Goal: Information Seeking & Learning: Check status

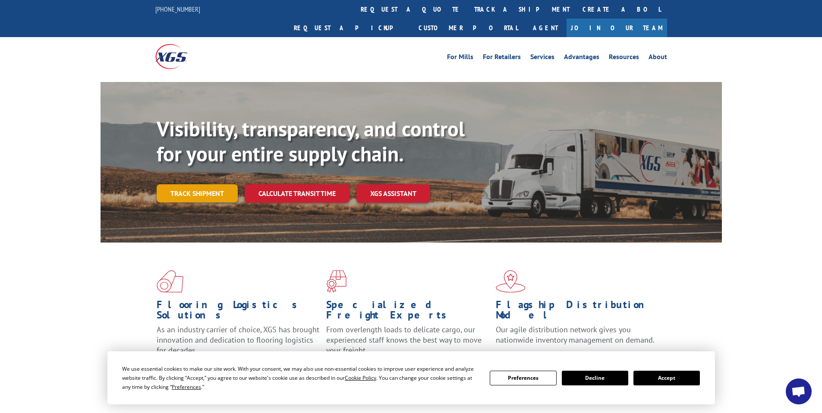
click at [190, 184] on link "Track shipment" at bounding box center [197, 193] width 81 height 18
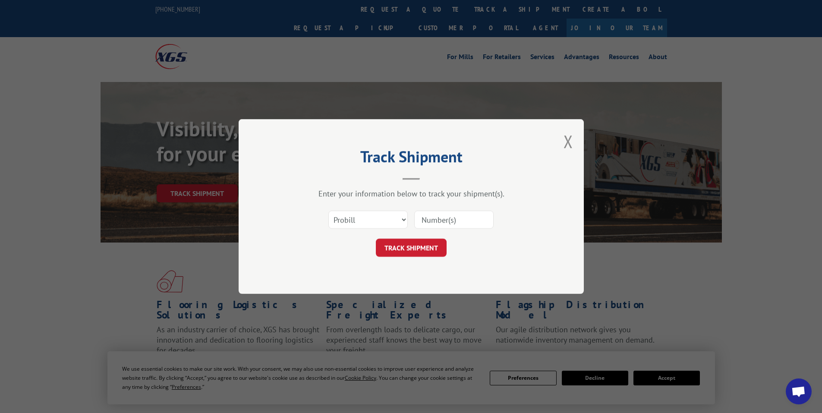
click at [447, 217] on input at bounding box center [453, 220] width 79 height 18
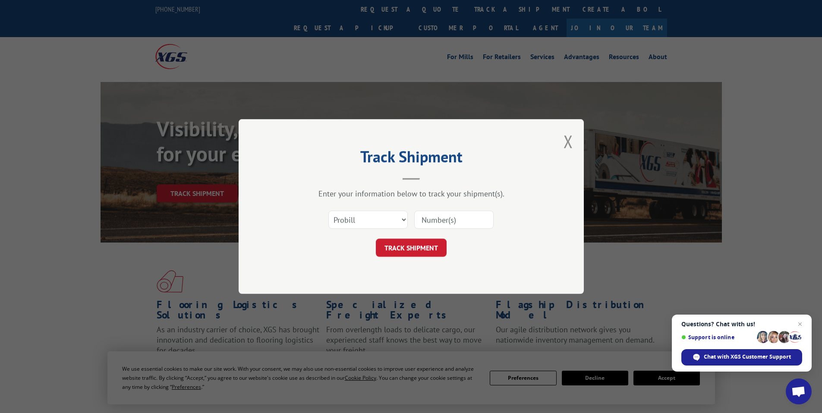
paste input "481702"
type input "481702"
click at [416, 243] on button "TRACK SHIPMENT" at bounding box center [411, 248] width 71 height 18
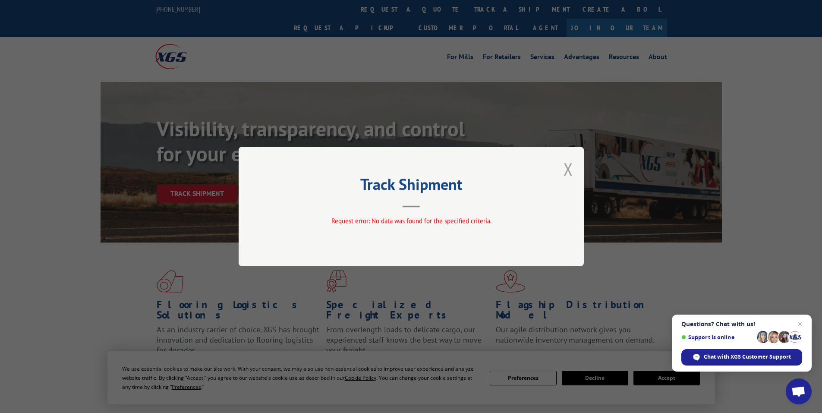
click at [564, 165] on button "Close modal" at bounding box center [567, 168] width 9 height 23
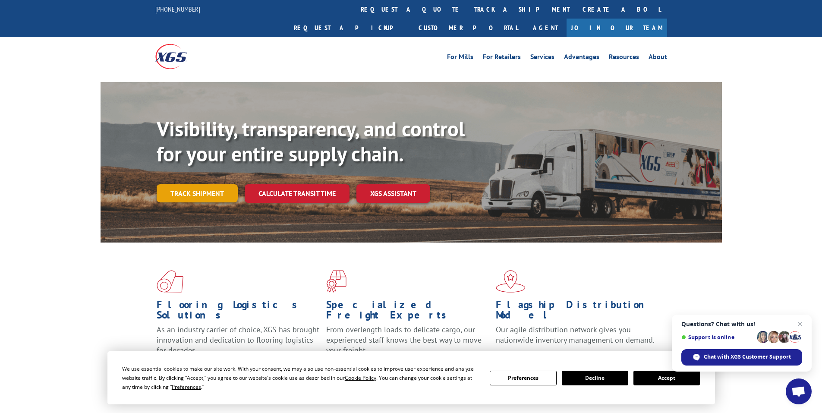
click at [190, 184] on link "Track shipment" at bounding box center [197, 193] width 81 height 18
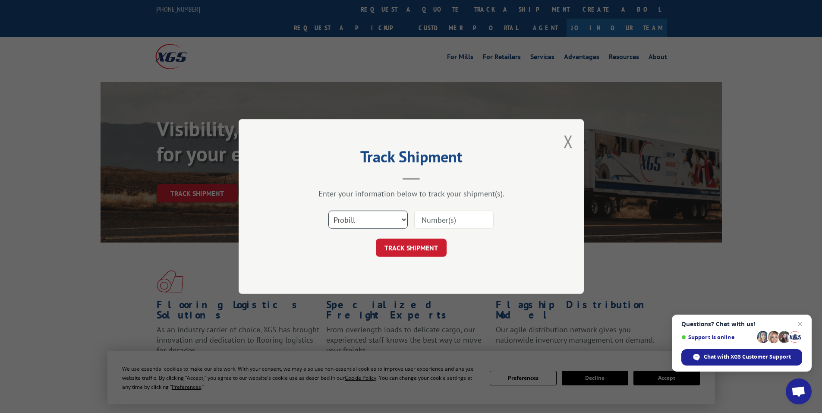
click at [351, 216] on select "Select category... Probill BOL PO" at bounding box center [367, 220] width 79 height 18
select select "po"
click at [328, 211] on select "Select category... Probill BOL PO" at bounding box center [367, 220] width 79 height 18
click at [430, 219] on input at bounding box center [453, 220] width 79 height 18
paste input "97510429"
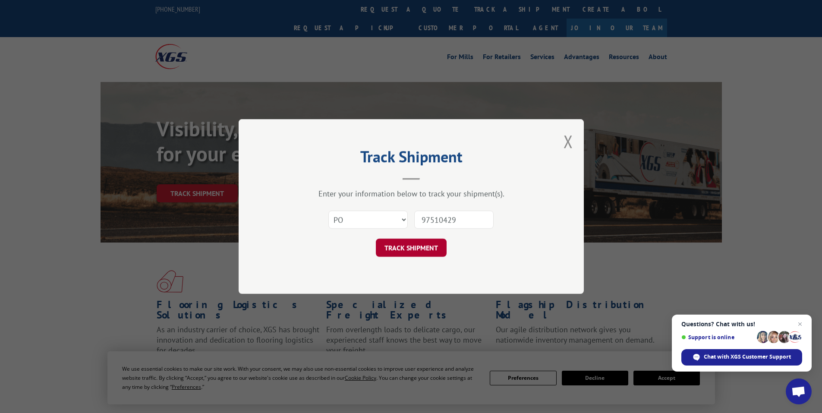
type input "97510429"
click at [410, 248] on button "TRACK SHIPMENT" at bounding box center [411, 248] width 71 height 18
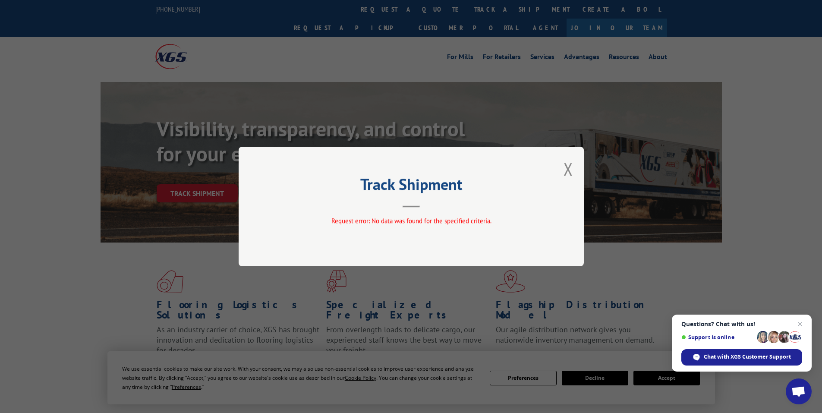
click at [567, 167] on button "Close modal" at bounding box center [567, 168] width 9 height 23
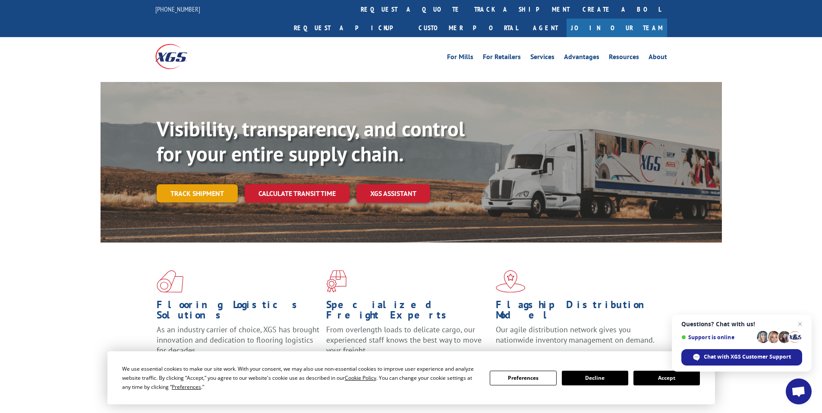
click at [197, 184] on link "Track shipment" at bounding box center [197, 193] width 81 height 18
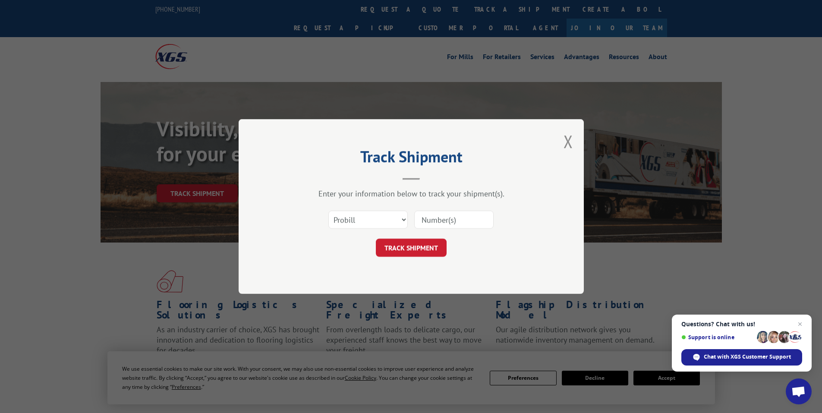
drag, startPoint x: 452, startPoint y: 216, endPoint x: 444, endPoint y: 218, distance: 8.0
click at [452, 217] on input at bounding box center [453, 220] width 79 height 18
click at [443, 218] on input at bounding box center [453, 220] width 79 height 18
paste input "019170251009"
type input "019170251009"
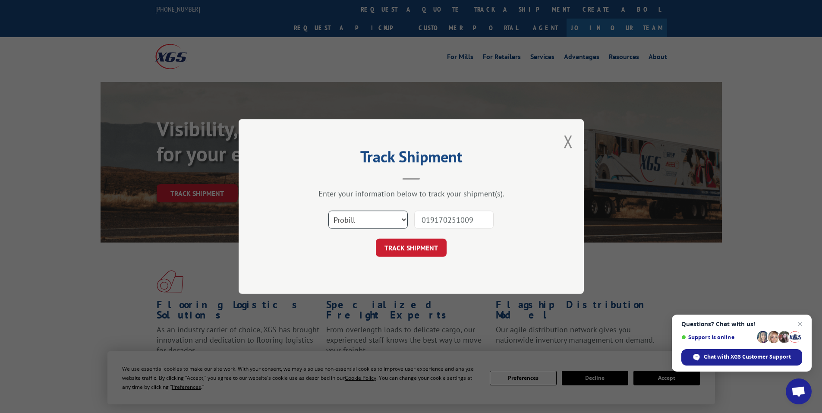
click at [358, 218] on select "Select category... Probill BOL PO" at bounding box center [367, 220] width 79 height 18
select select "bol"
click at [328, 211] on select "Select category... Probill BOL PO" at bounding box center [367, 220] width 79 height 18
click at [420, 247] on button "TRACK SHIPMENT" at bounding box center [411, 248] width 71 height 18
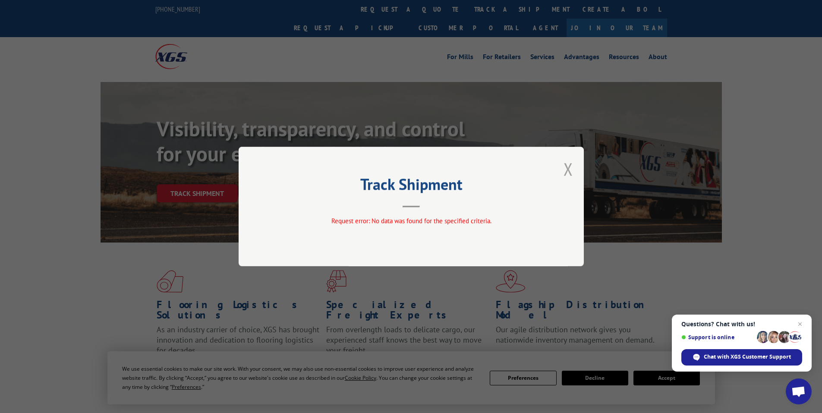
click at [567, 166] on button "Close modal" at bounding box center [567, 168] width 9 height 23
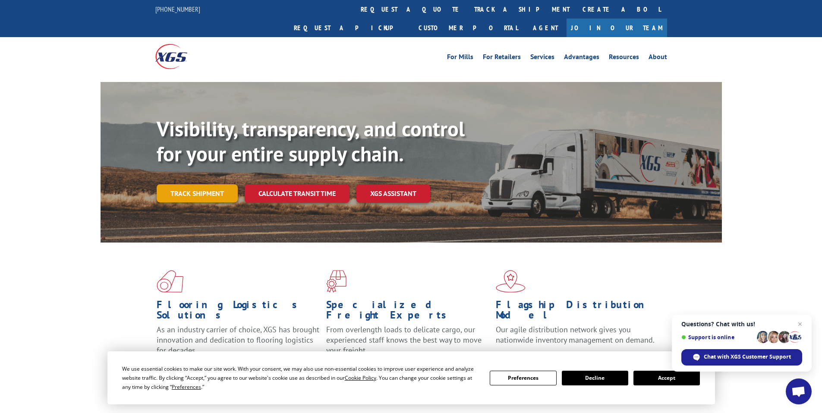
click at [185, 184] on link "Track shipment" at bounding box center [197, 193] width 81 height 18
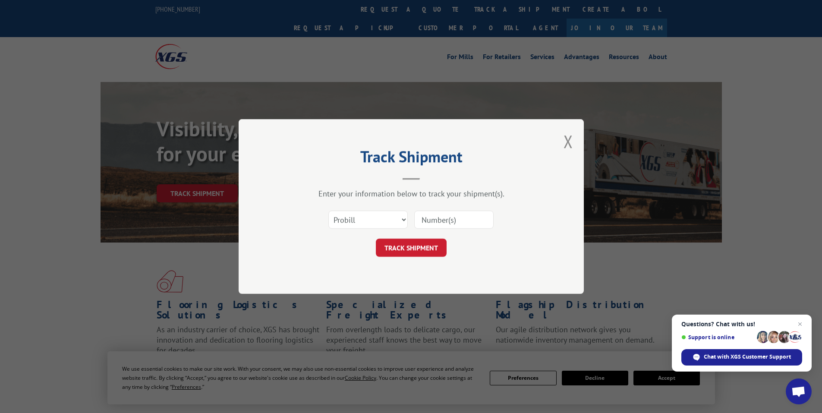
click at [425, 216] on input at bounding box center [453, 220] width 79 height 18
paste input "17480700"
type input "17480700"
click at [411, 247] on button "TRACK SHIPMENT" at bounding box center [411, 248] width 71 height 18
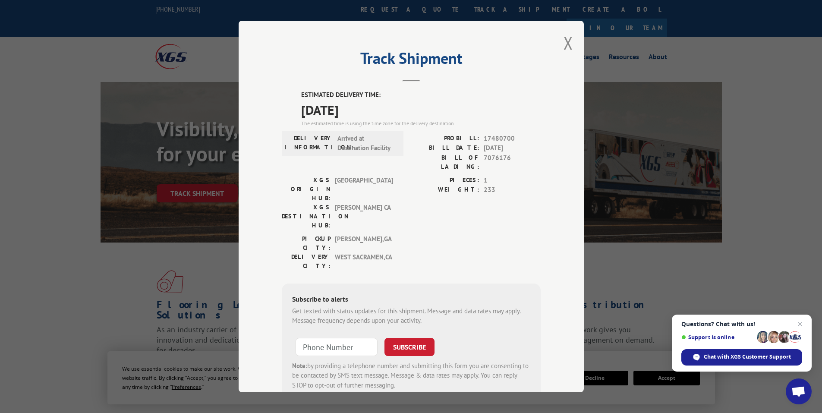
drag, startPoint x: 296, startPoint y: 94, endPoint x: 352, endPoint y: 108, distance: 56.8
click at [381, 113] on div "ESTIMATED DELIVERY TIME: 10/15/2025 The estimated time is using the time zone f…" at bounding box center [411, 245] width 259 height 310
copy div "ESTIMATED DELIVERY TIME: 10/15/2025"
click at [563, 41] on button "Close modal" at bounding box center [567, 42] width 9 height 23
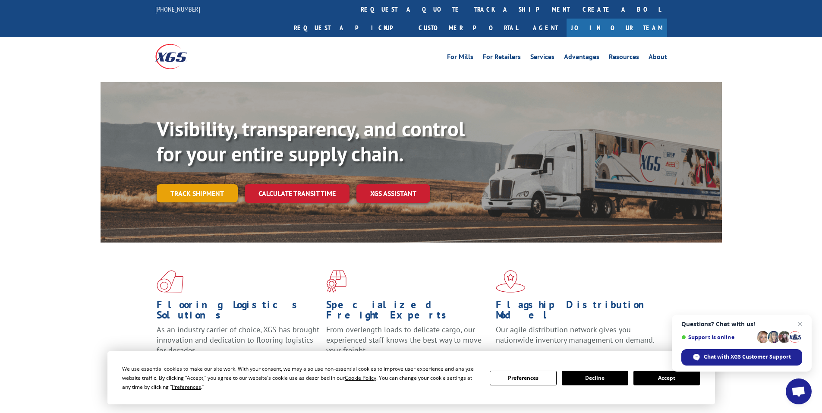
click at [214, 184] on link "Track shipment" at bounding box center [197, 193] width 81 height 18
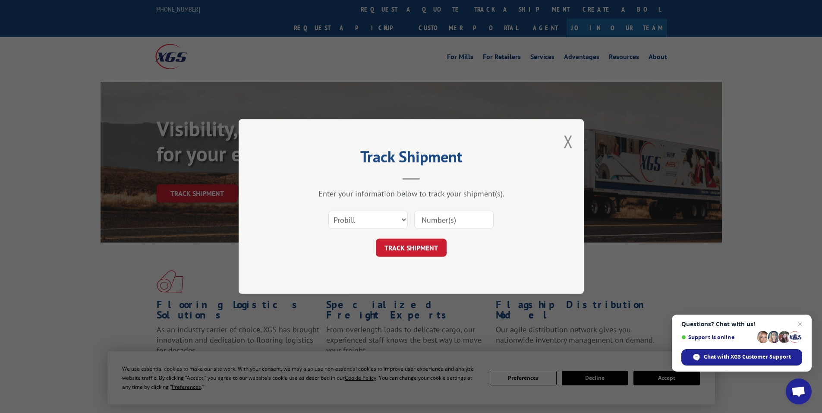
click at [439, 220] on input at bounding box center [453, 220] width 79 height 18
paste input "17480433"
type input "17480433"
click at [405, 247] on button "TRACK SHIPMENT" at bounding box center [411, 248] width 71 height 18
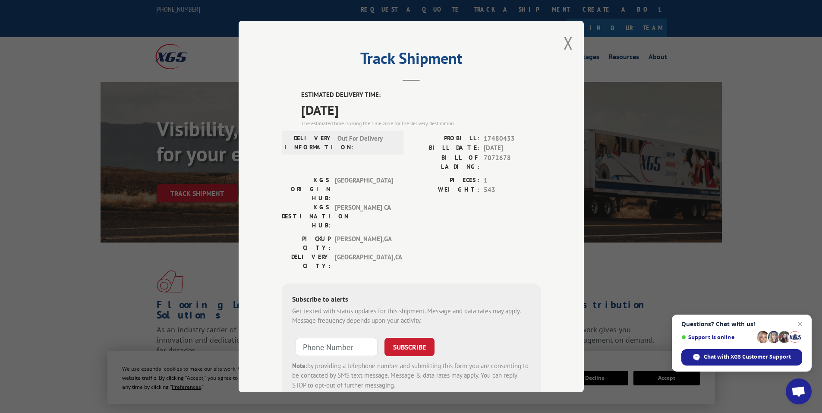
drag, startPoint x: 292, startPoint y: 90, endPoint x: 399, endPoint y: 109, distance: 108.2
click at [413, 111] on div "ESTIMATED DELIVERY TIME: [DATE] The estimated time is using the time zone for t…" at bounding box center [411, 245] width 259 height 310
copy div "ESTIMATED DELIVERY TIME: [DATE]"
